Goal: Task Accomplishment & Management: Use online tool/utility

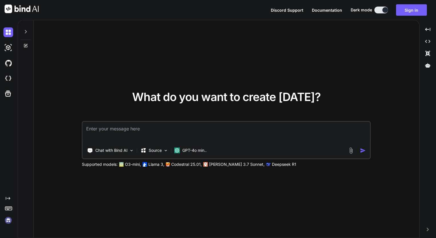
click at [209, 127] on textarea at bounding box center [226, 132] width 287 height 21
paste textarea
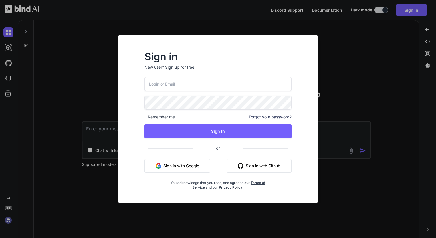
click at [180, 167] on button "Sign in with Google" at bounding box center [177, 166] width 66 height 14
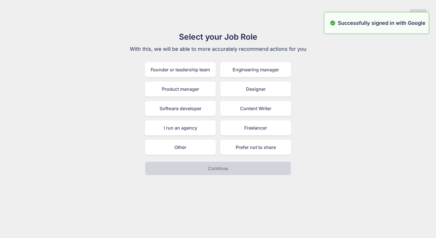
type textarea "x"
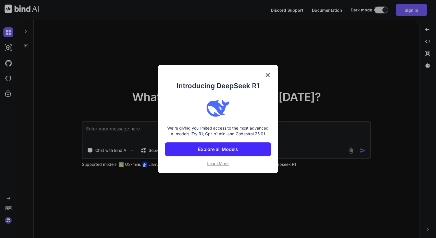
click at [269, 73] on img at bounding box center [267, 75] width 7 height 7
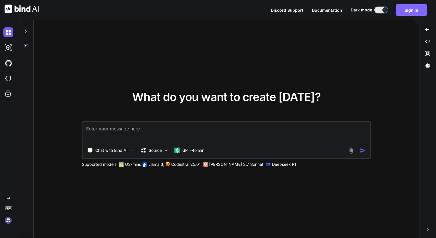
click at [416, 9] on button "Sign in" at bounding box center [411, 9] width 31 height 11
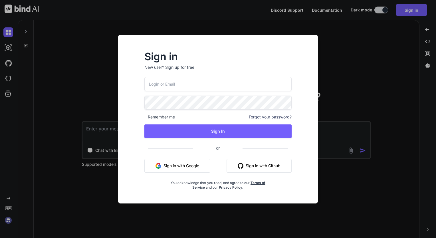
click at [181, 66] on div "Sign up for free" at bounding box center [179, 67] width 29 height 6
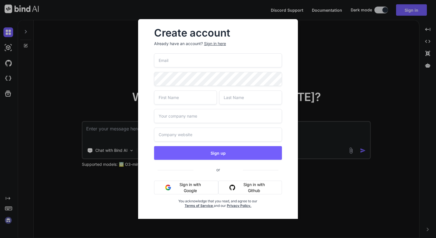
click at [216, 60] on input "email" at bounding box center [218, 60] width 128 height 14
type input "[EMAIL_ADDRESS][DOMAIN_NAME]"
type input "[DEMOGRAPHIC_DATA]"
type input "Shukla"
type input "[PERSON_NAME]"
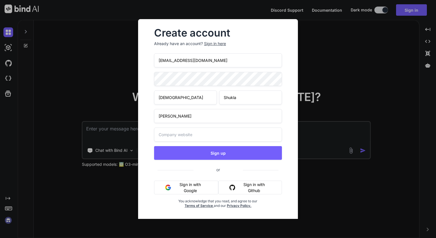
click at [275, 78] on span at bounding box center [278, 77] width 7 height 11
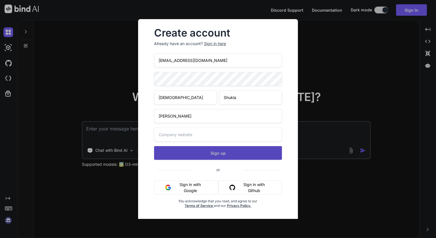
click at [198, 155] on button "Sign up" at bounding box center [218, 153] width 128 height 14
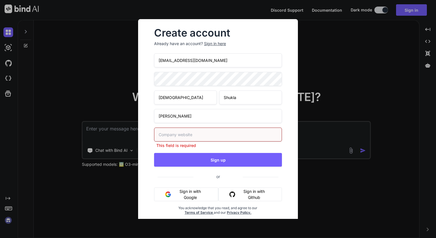
click at [201, 135] on input "text" at bounding box center [218, 134] width 128 height 14
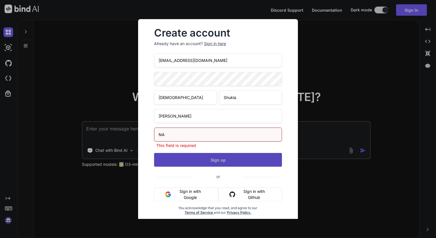
type input "NA"
click at [235, 163] on div "[EMAIL_ADDRESS][DOMAIN_NAME] [PERSON_NAME] [PERSON_NAME] NA This field is requi…" at bounding box center [218, 140] width 128 height 175
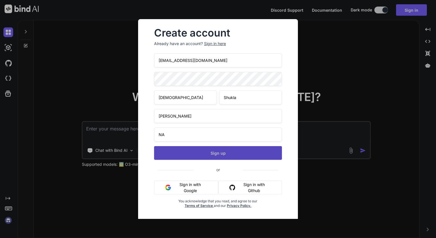
click at [248, 156] on button "Sign up" at bounding box center [218, 153] width 128 height 14
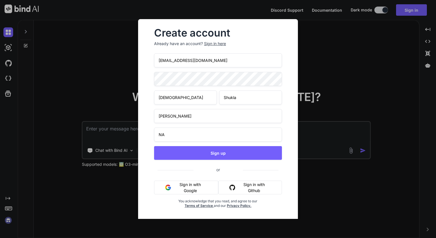
click at [191, 184] on button "Sign in with Google" at bounding box center [186, 188] width 64 height 14
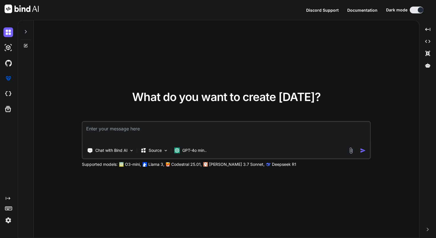
type textarea "x"
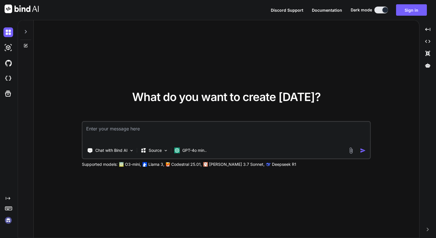
click at [202, 129] on textarea at bounding box center [226, 132] width 287 height 21
paste textarea
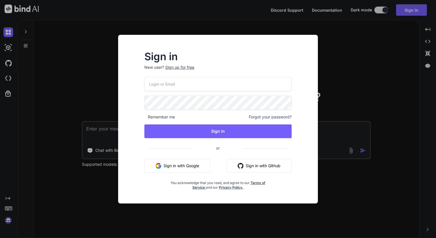
click at [203, 167] on button "Sign in with Google" at bounding box center [177, 166] width 66 height 14
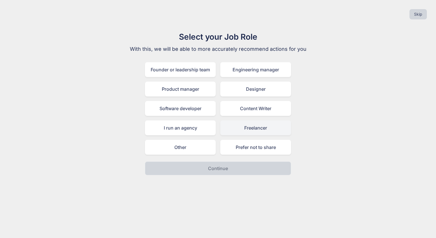
click at [248, 130] on div "Freelancer" at bounding box center [255, 127] width 71 height 15
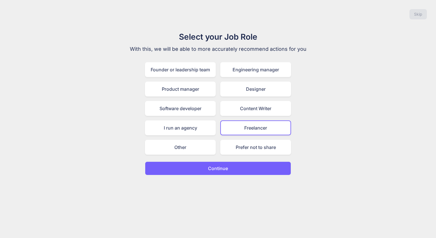
click at [256, 165] on button "Continue" at bounding box center [218, 168] width 146 height 14
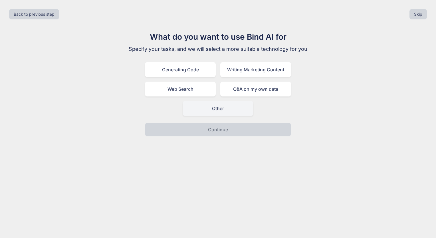
click at [212, 105] on div "Other" at bounding box center [217, 108] width 71 height 15
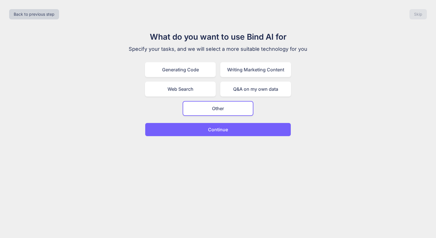
click at [225, 132] on p "Continue" at bounding box center [218, 129] width 20 height 7
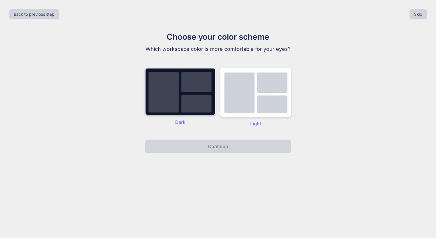
click at [193, 100] on img at bounding box center [180, 91] width 71 height 47
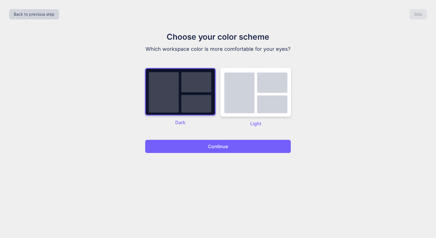
click at [225, 143] on p "Continue" at bounding box center [218, 146] width 20 height 7
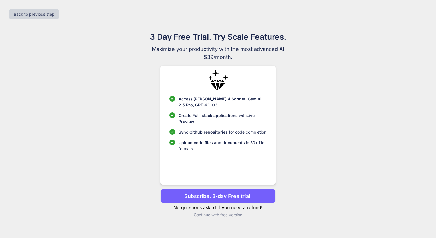
click at [230, 217] on p "Continue with free version" at bounding box center [217, 215] width 115 height 6
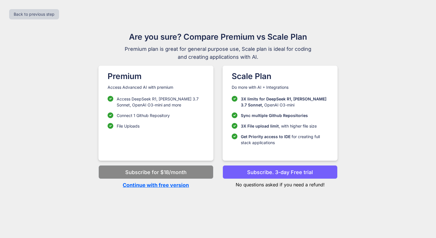
click at [243, 175] on button "Subscribe. 3-day Free trial" at bounding box center [279, 172] width 115 height 14
click at [161, 187] on p "Continue with free version" at bounding box center [155, 185] width 115 height 8
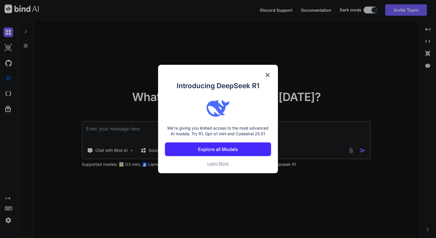
click at [265, 77] on img at bounding box center [267, 75] width 7 height 7
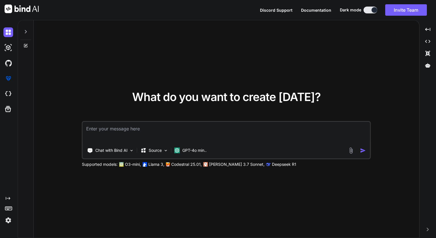
click at [225, 128] on textarea at bounding box center [226, 132] width 287 height 21
paste textarea "Lorem i dolorsit ame-conse adipis elitsed DOE te i utlabo etdolore magnaal. Eni…"
type textarea "x"
type textarea "Lorem i dolorsit ame-conse adipis elitsed DOE te i utlabo etdolore magnaal. Eni…"
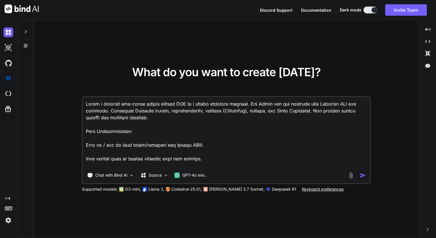
scroll to position [390, 0]
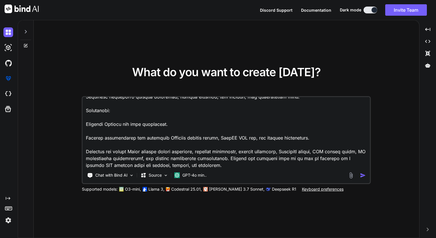
type textarea "x"
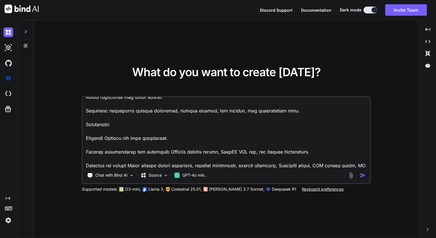
scroll to position [391, 0]
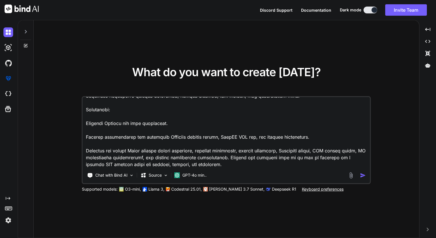
type textarea "Lorem i dolorsit ame-conse adipis elitsed DOE te i utlabo etdolore magnaal. Eni…"
click at [364, 175] on img "button" at bounding box center [363, 175] width 6 height 6
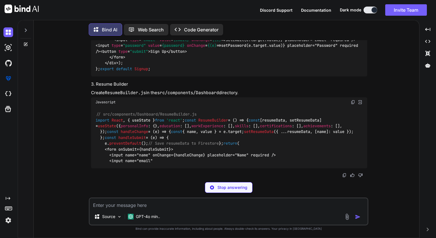
scroll to position [1106, 0]
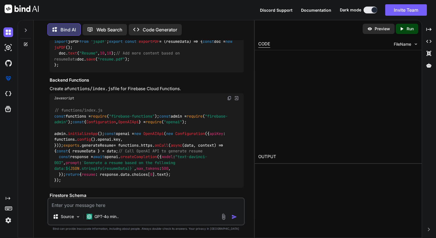
type textarea "x"
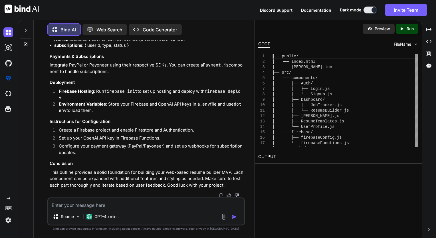
scroll to position [1715, 0]
click at [376, 34] on div "Preview Created with Pixso. Run" at bounding box center [338, 28] width 167 height 17
click at [373, 31] on div "Preview" at bounding box center [378, 29] width 32 height 10
